Goal: Information Seeking & Learning: Understand process/instructions

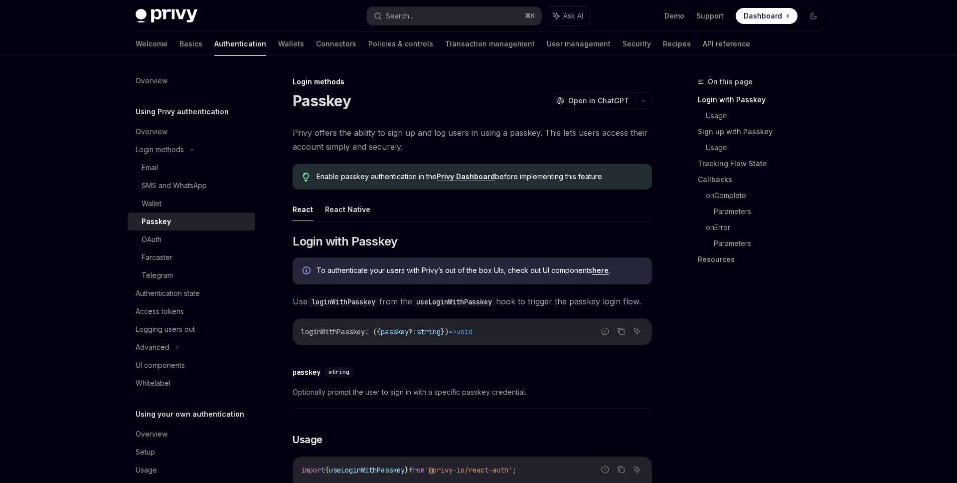
click at [398, 98] on div "Passkey OpenAI Open in ChatGPT" at bounding box center [472, 101] width 359 height 18
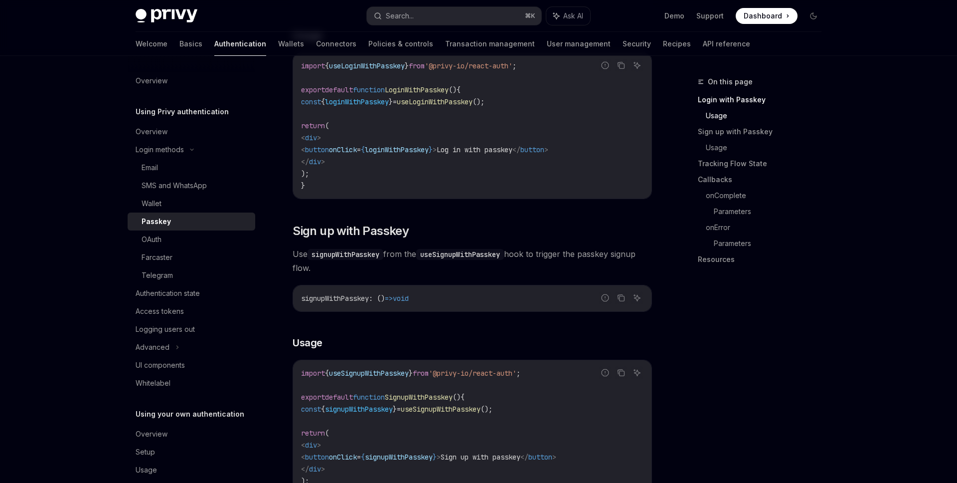
scroll to position [417, 0]
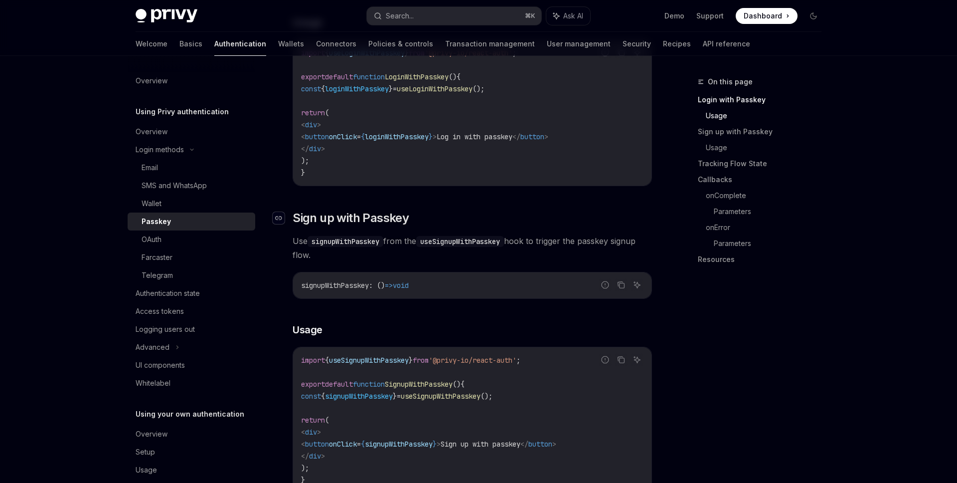
click at [282, 224] on div "Navigate to header" at bounding box center [279, 218] width 12 height 12
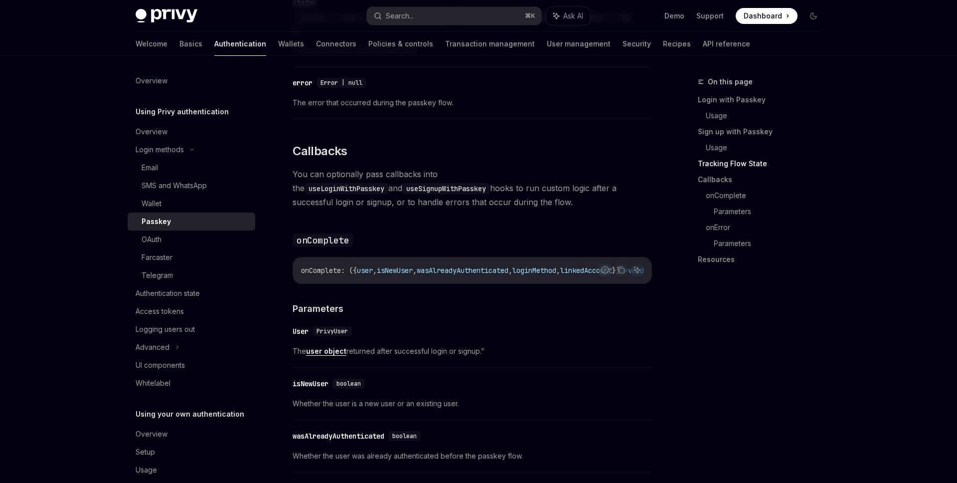
scroll to position [1136, 0]
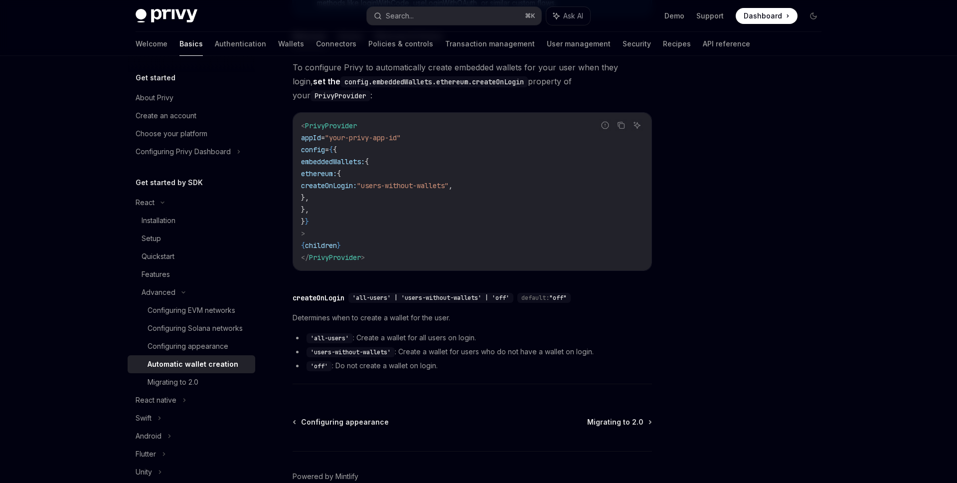
scroll to position [237, 0]
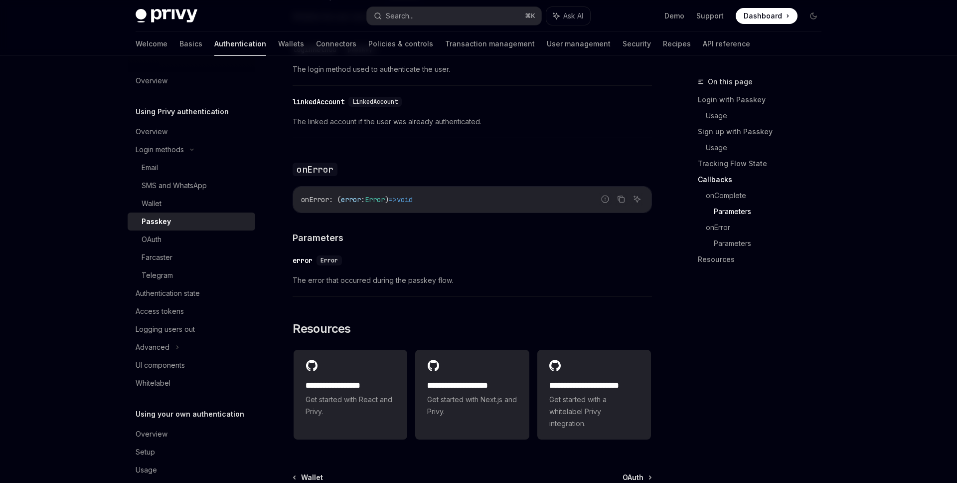
scroll to position [1599, 0]
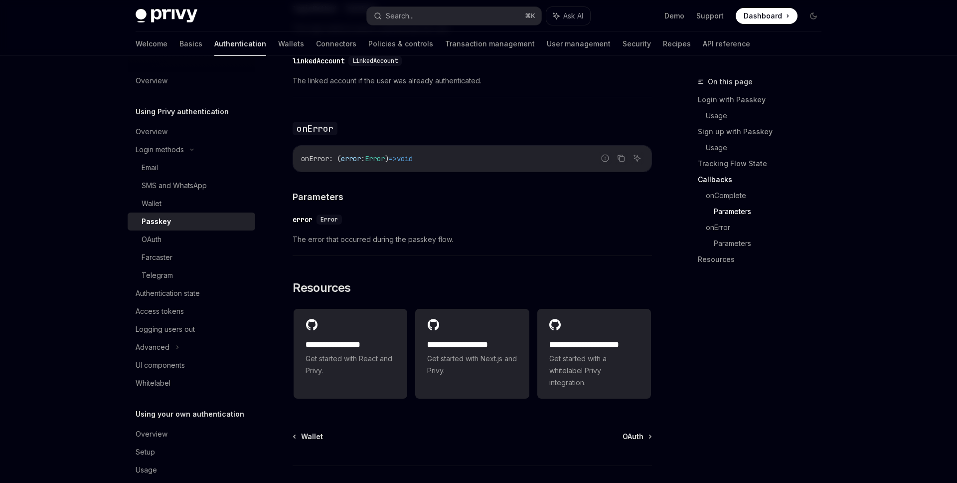
click at [449, 256] on div "​ error Error The error that occurred during the passkey flow." at bounding box center [472, 231] width 359 height 47
click at [368, 245] on span "The error that occurred during the passkey flow." at bounding box center [472, 239] width 359 height 12
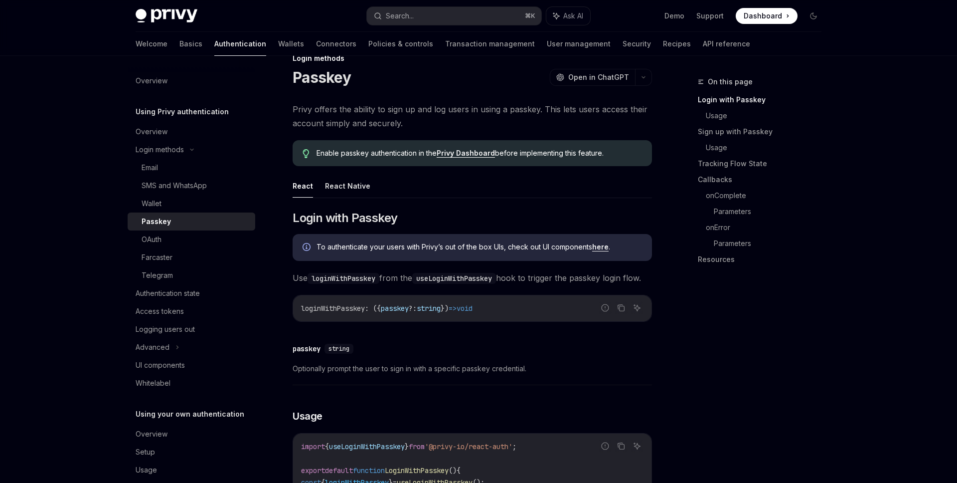
scroll to position [0, 0]
